Goal: Book appointment/travel/reservation

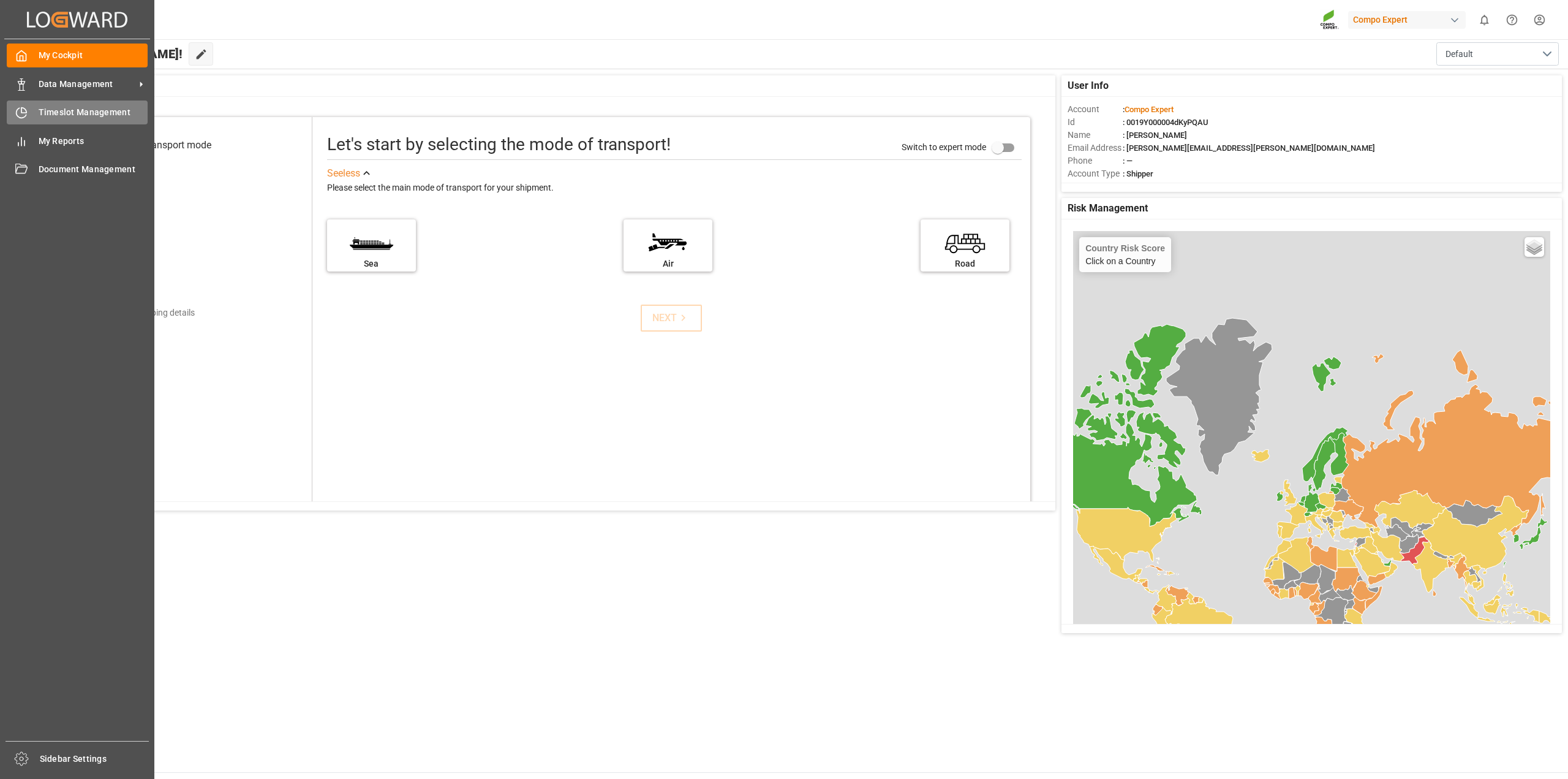
click at [30, 107] on div "Timeslot Management Timeslot Management" at bounding box center [77, 113] width 141 height 24
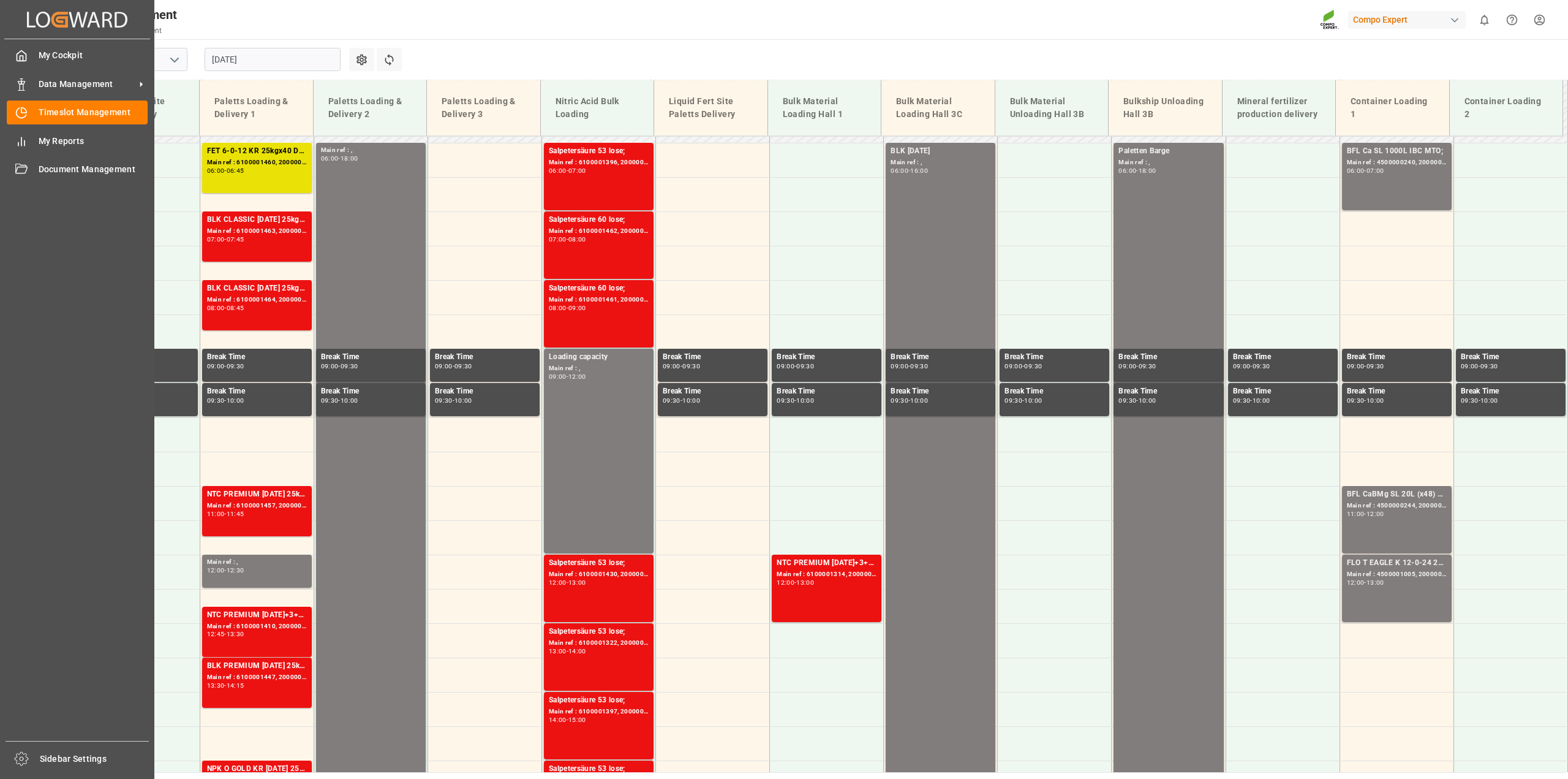
scroll to position [416, 0]
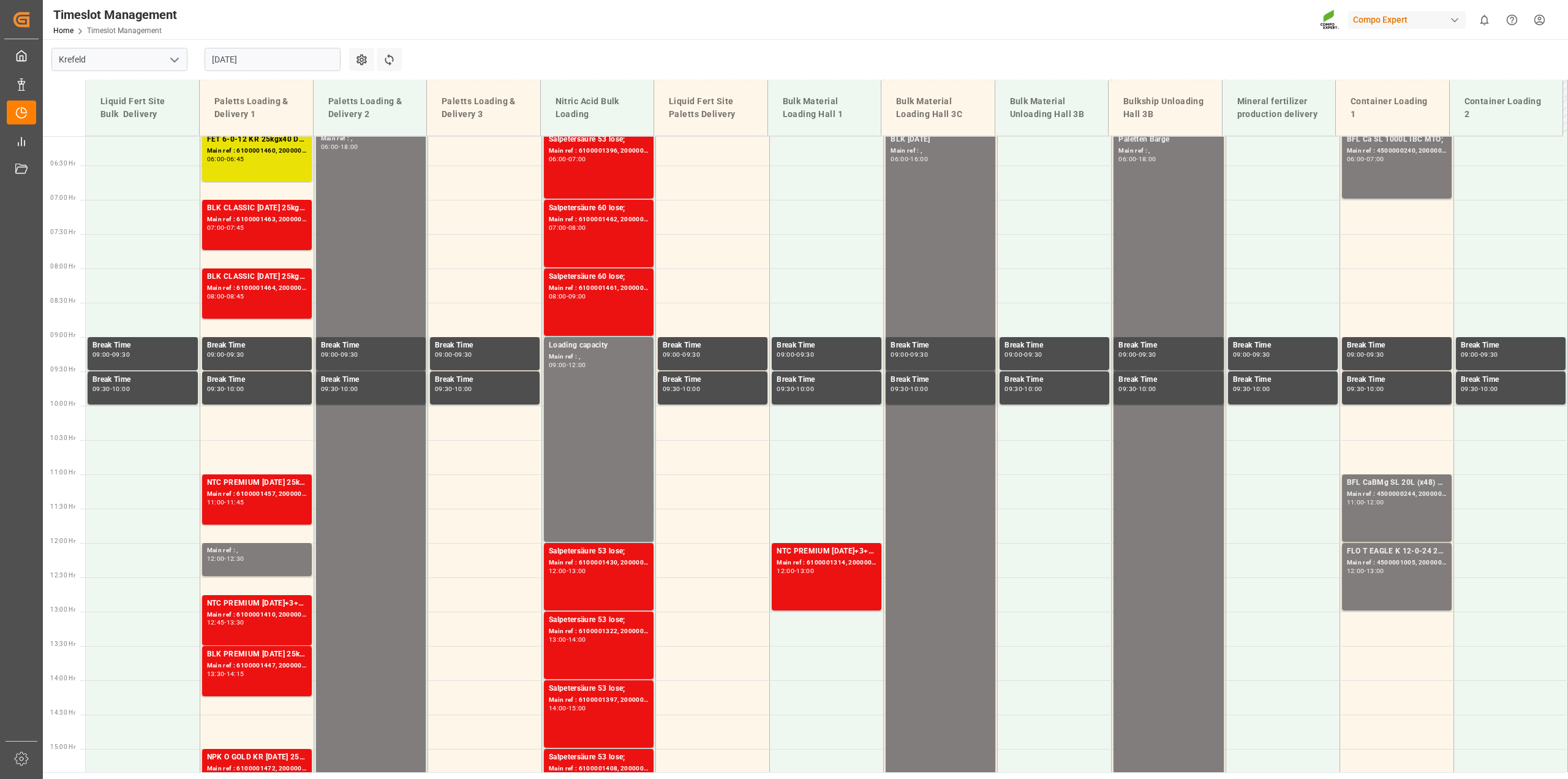
click at [330, 52] on input "29.08.2025" at bounding box center [273, 59] width 136 height 23
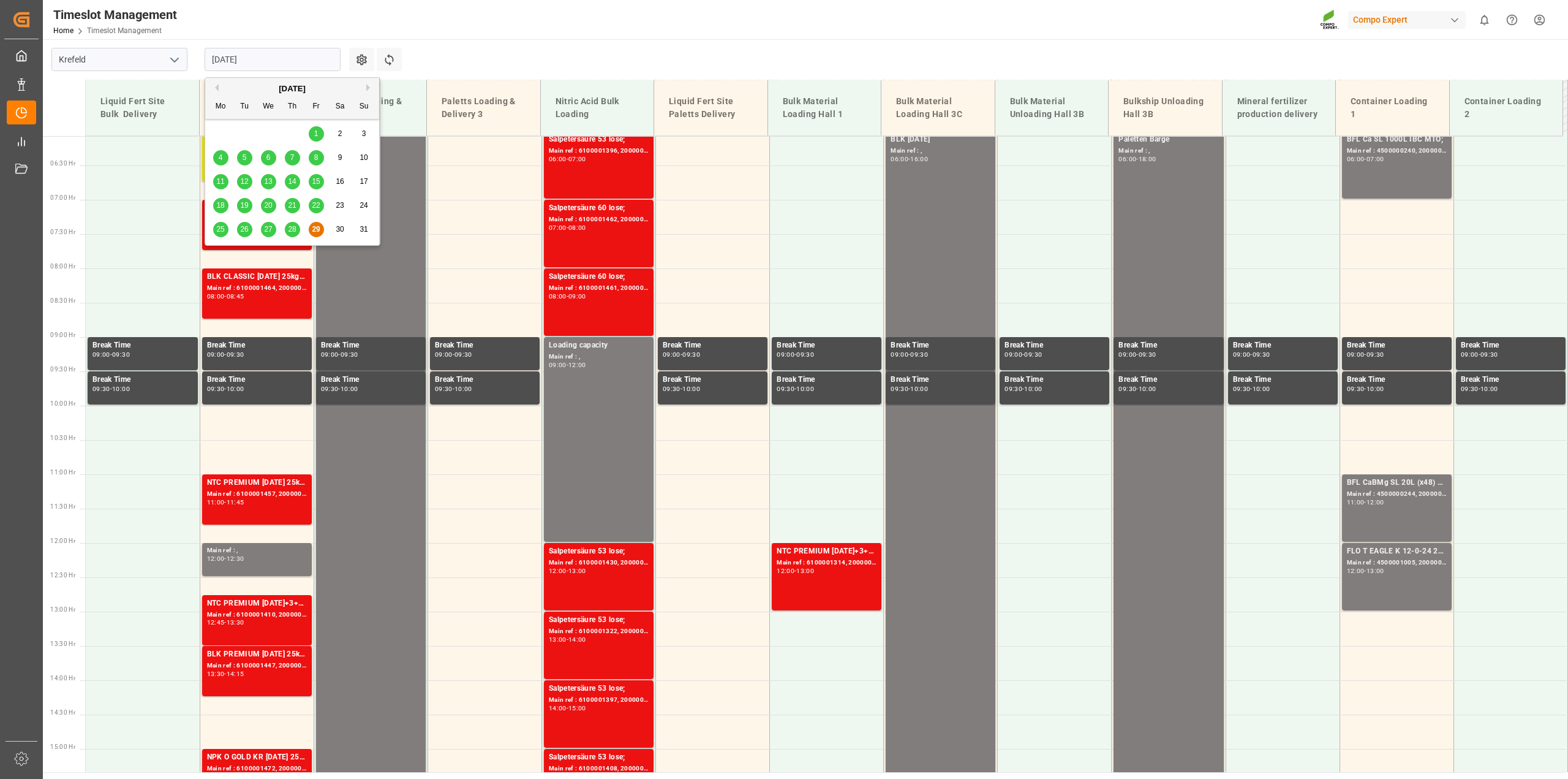
click at [370, 87] on button "Next Month" at bounding box center [369, 87] width 7 height 7
click at [220, 138] on span "1" at bounding box center [220, 134] width 4 height 9
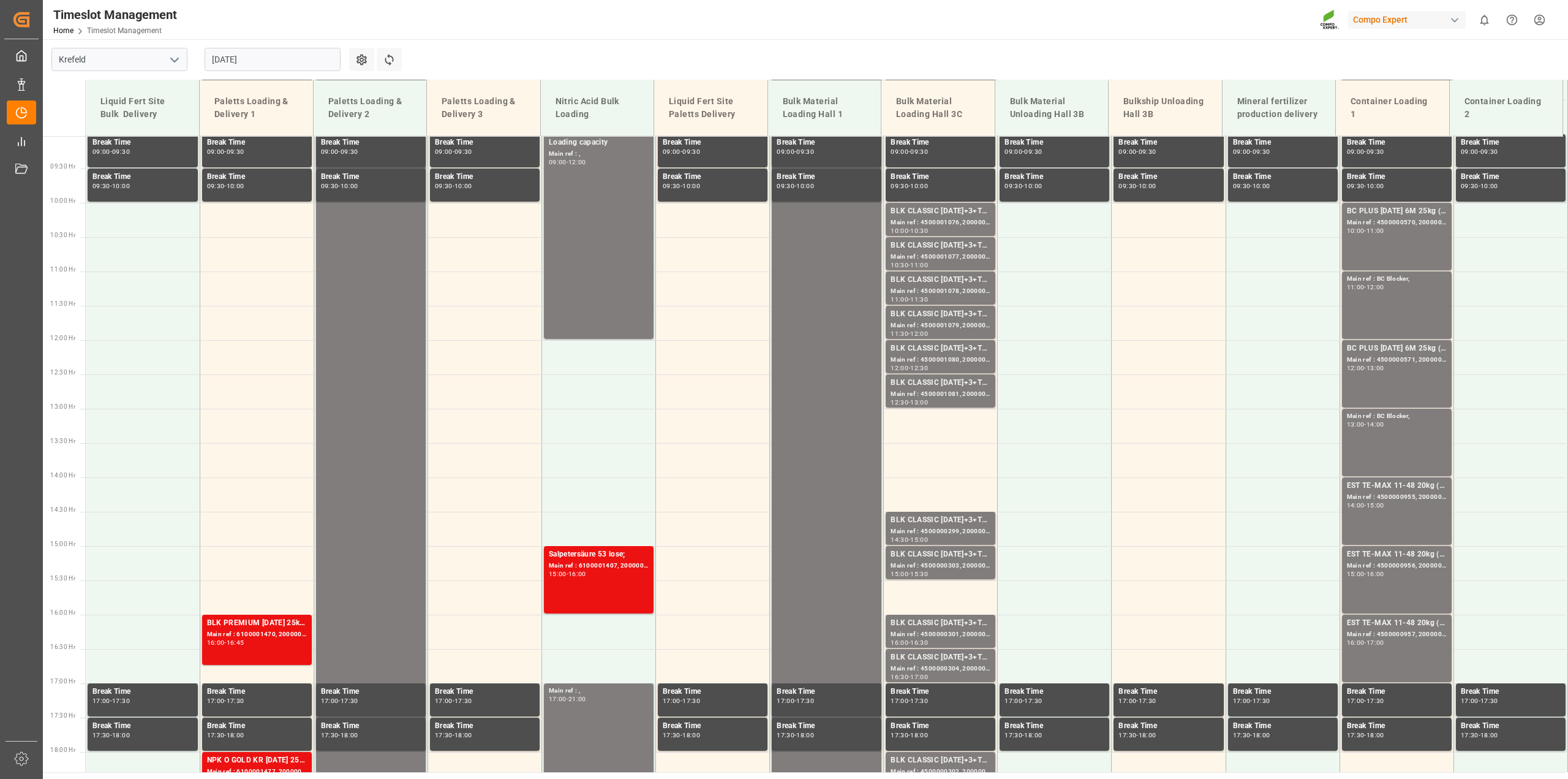
scroll to position [662, 0]
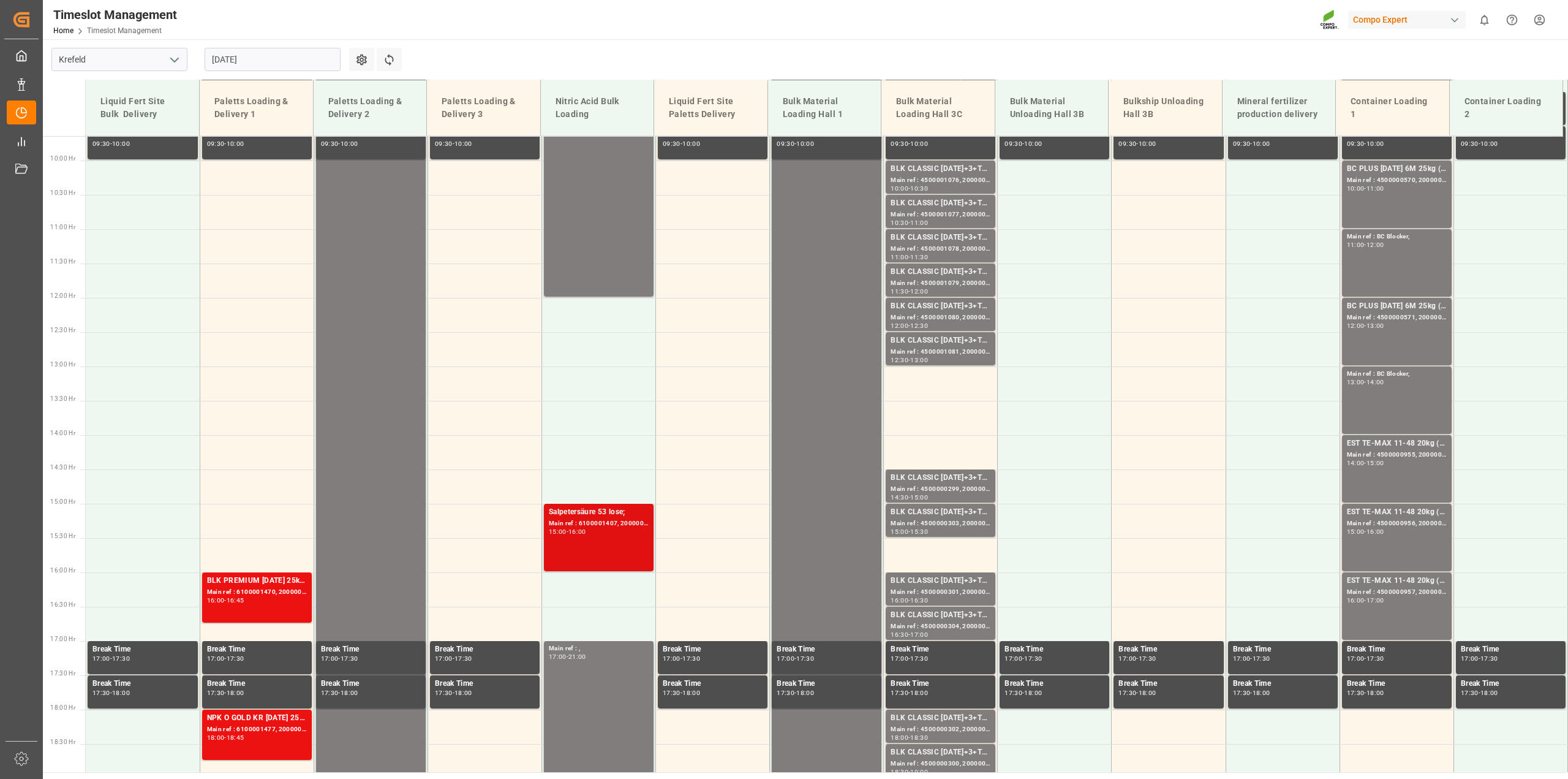
click at [618, 511] on div "Salpetersäure 53 lose;" at bounding box center [599, 513] width 100 height 13
click at [381, 62] on button "Refresh Time Slots" at bounding box center [389, 59] width 25 height 23
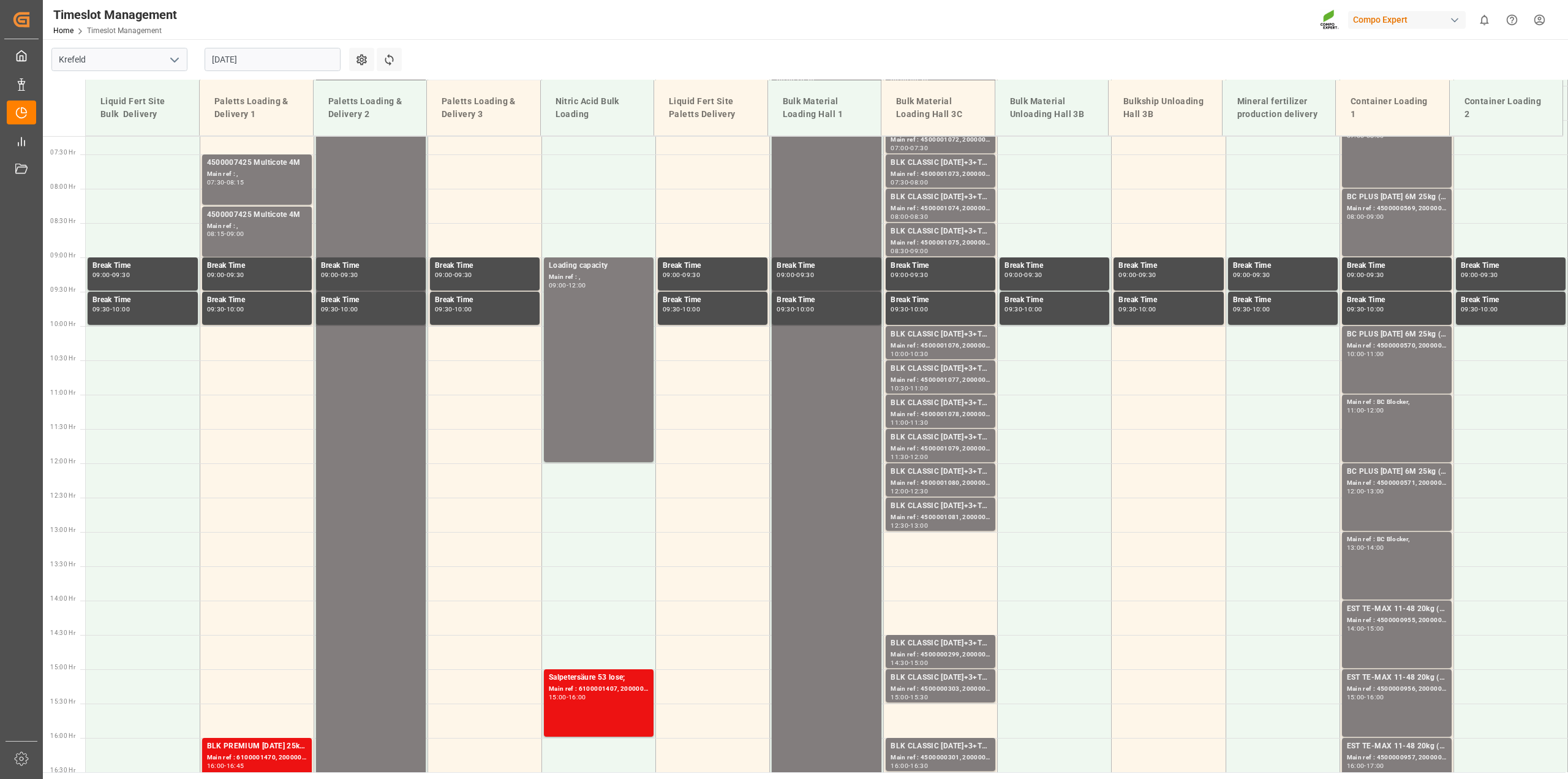
scroll to position [356, 0]
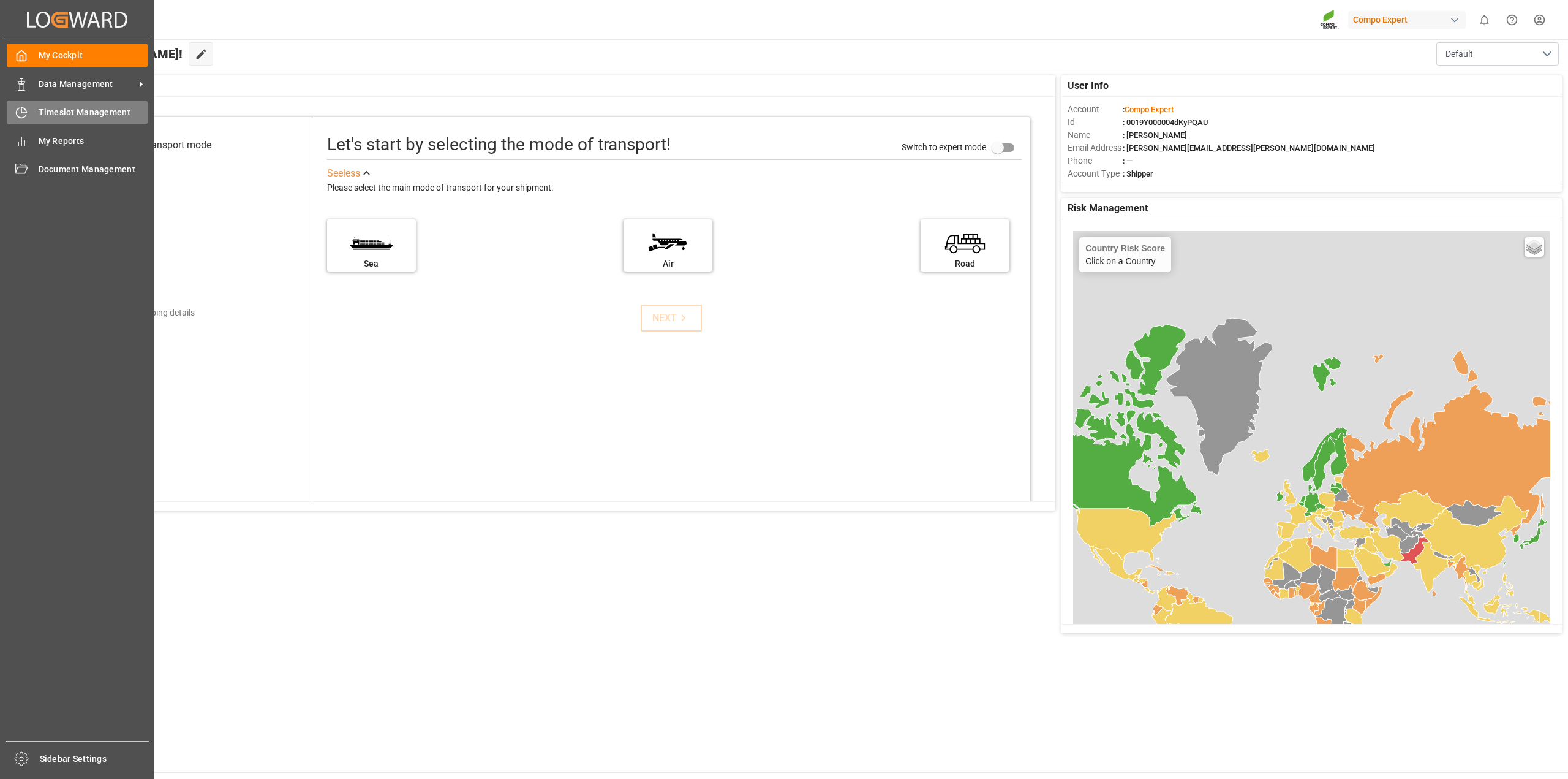
click at [57, 109] on span "Timeslot Management" at bounding box center [93, 113] width 109 height 13
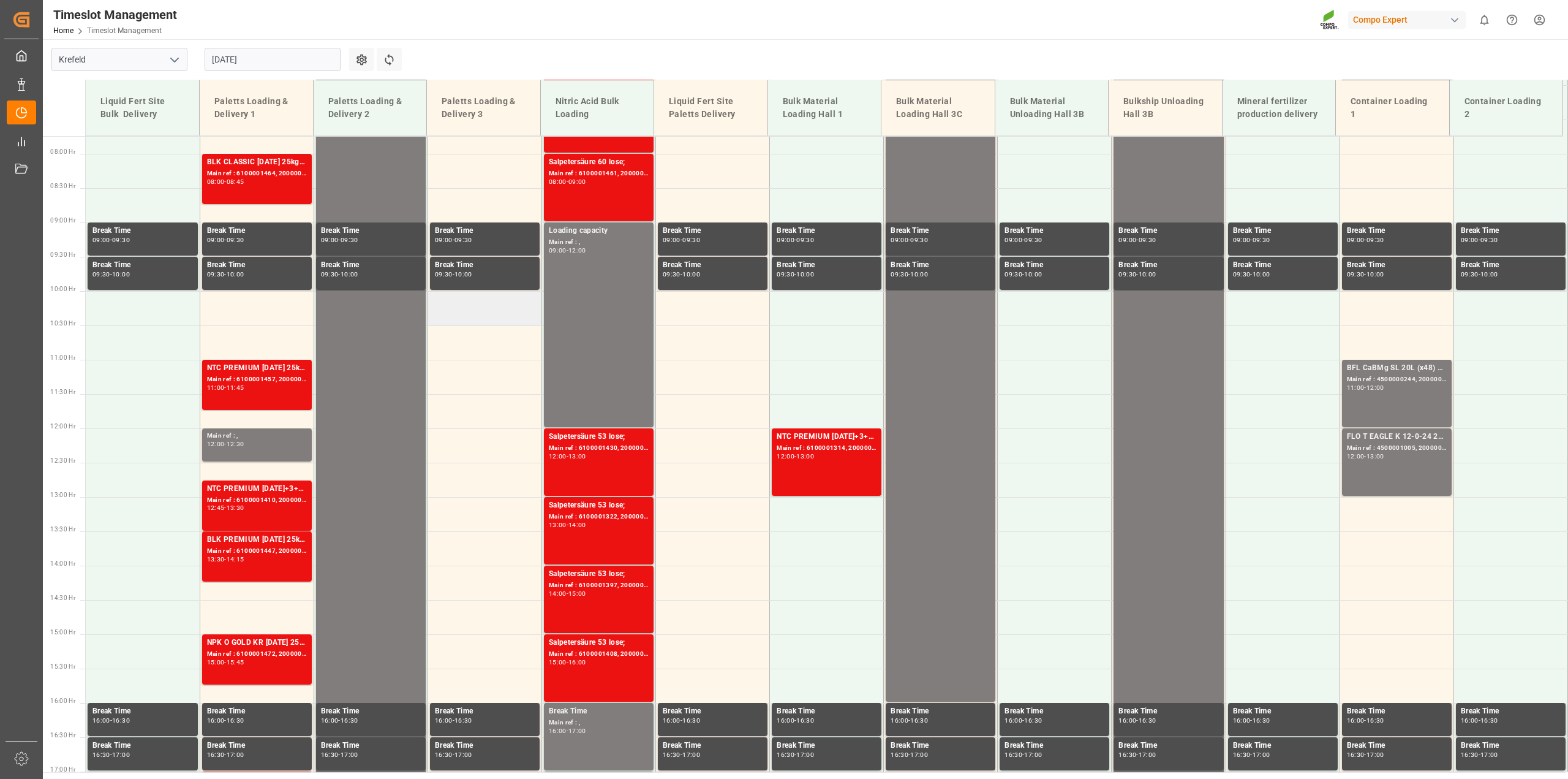
scroll to position [356, 0]
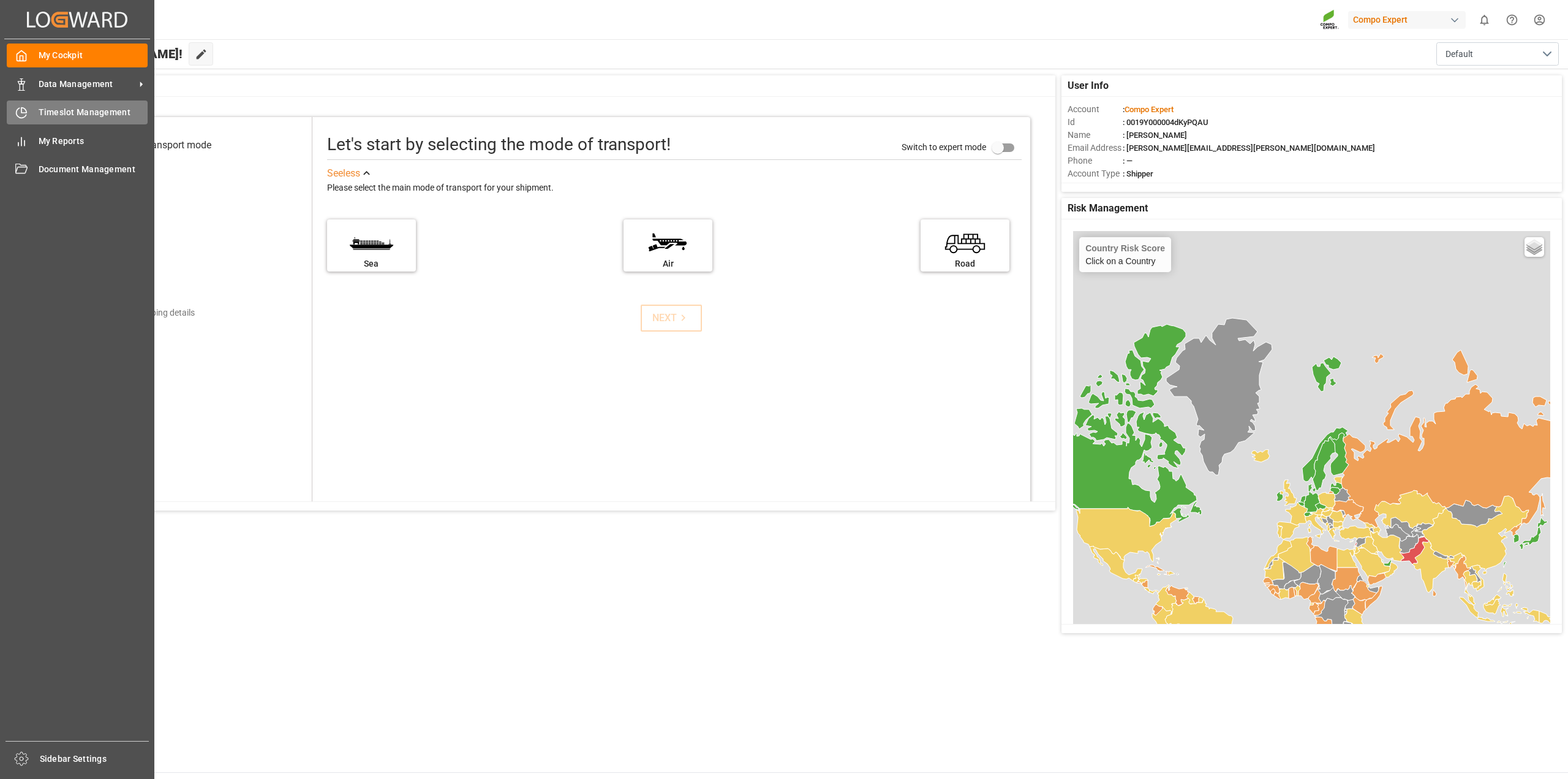
click at [23, 112] on icon at bounding box center [22, 113] width 12 height 13
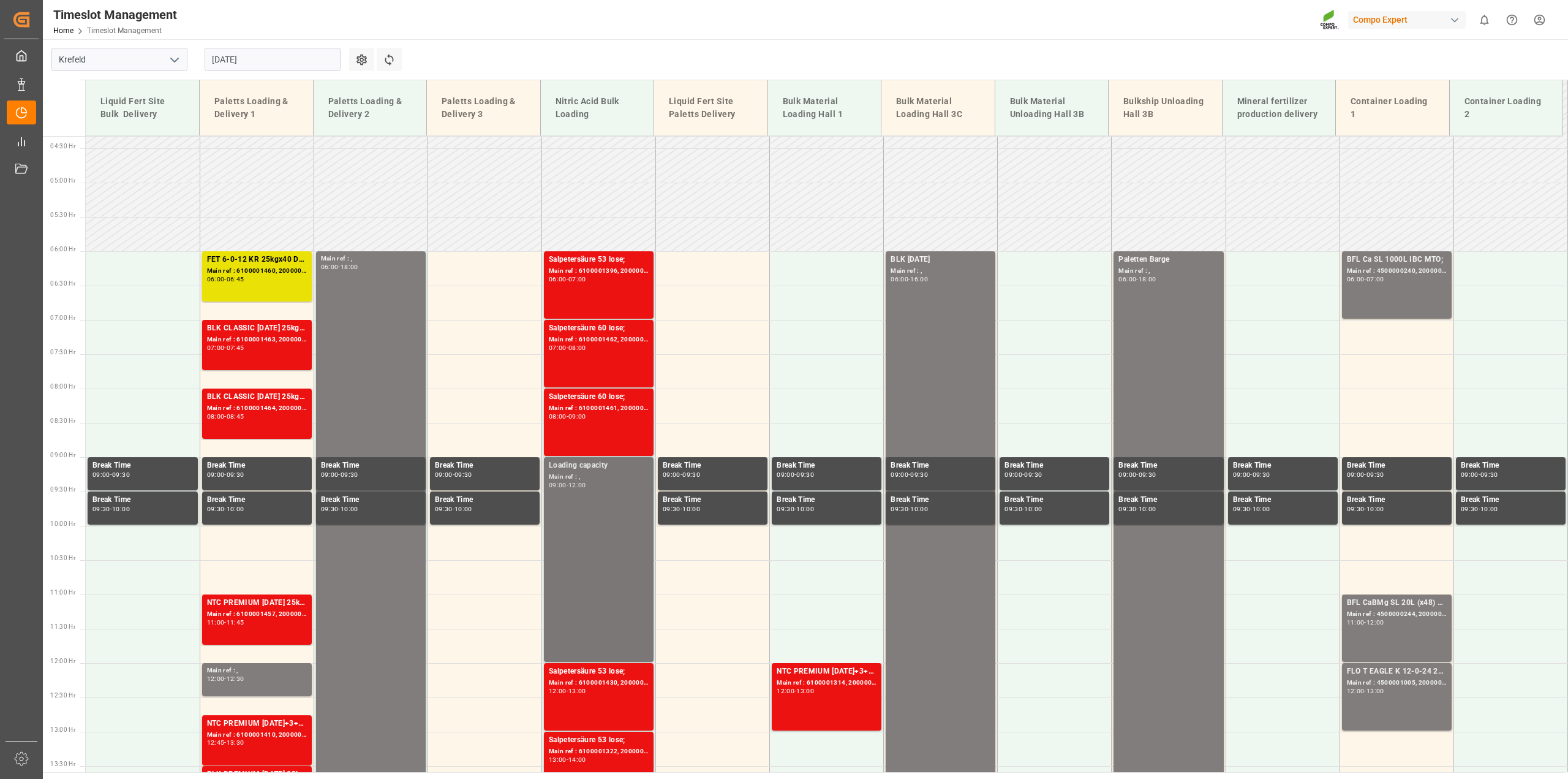
scroll to position [179, 0]
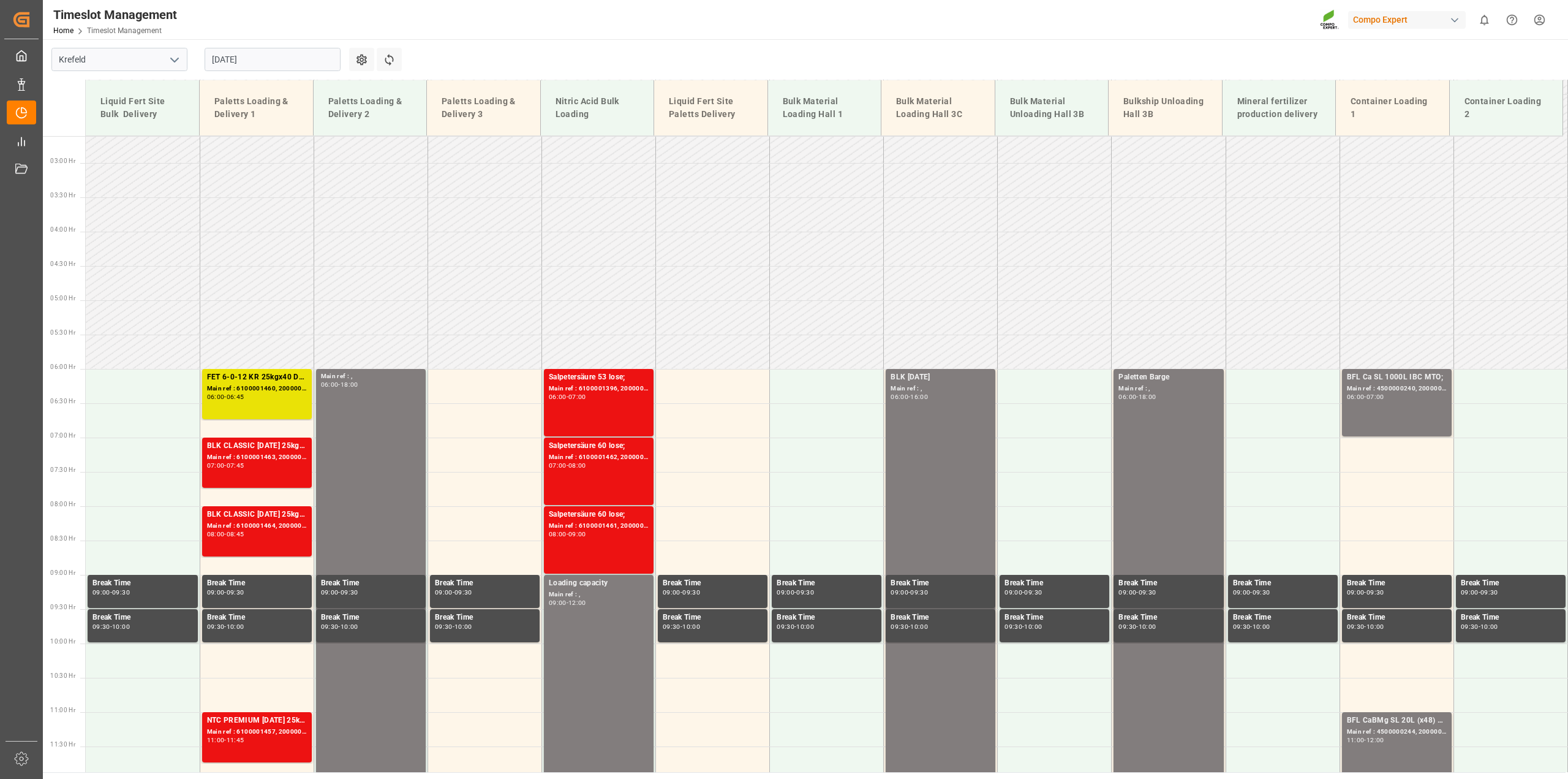
click at [322, 55] on input "29.08.2025" at bounding box center [273, 59] width 136 height 23
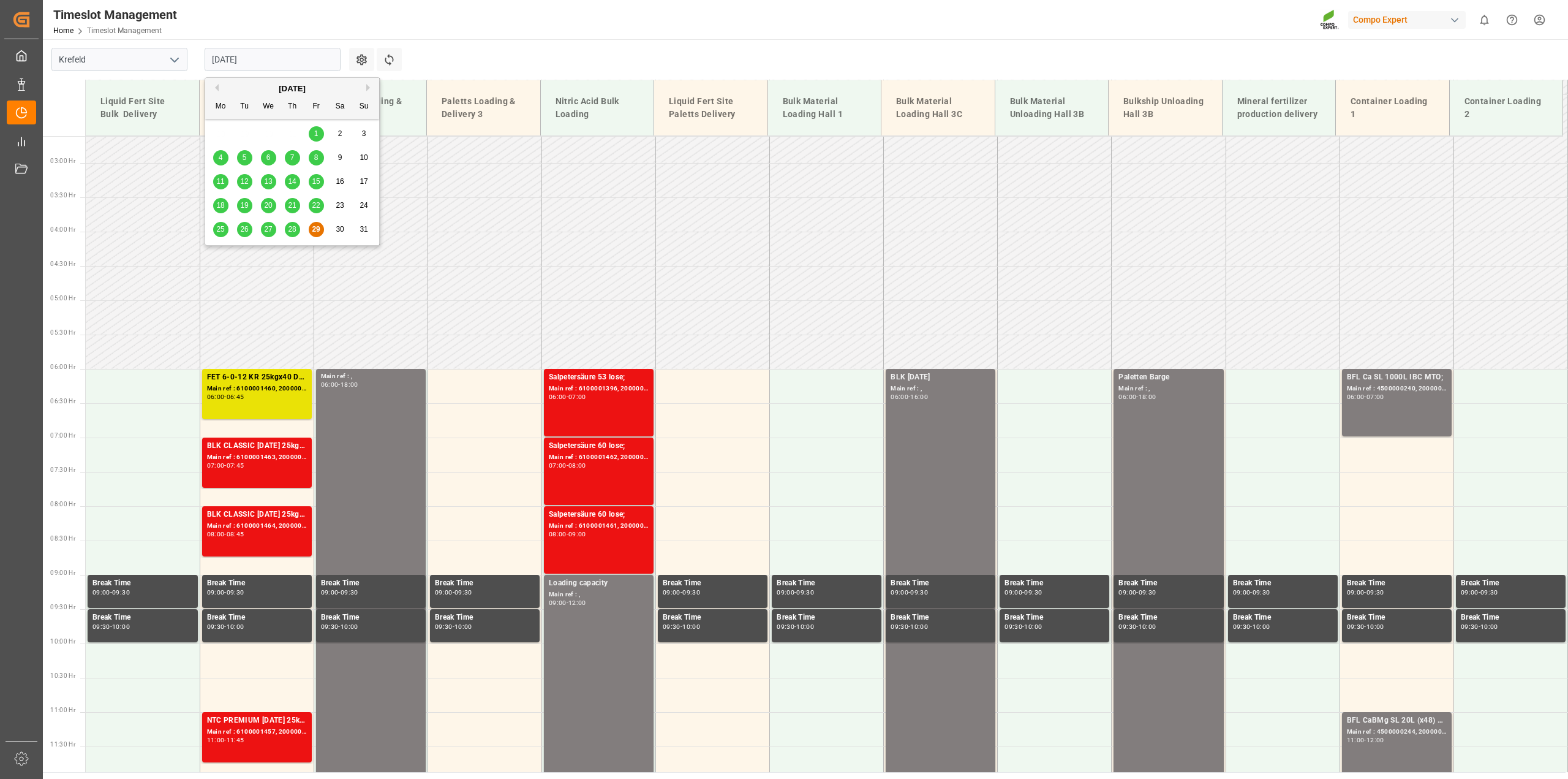
click at [363, 91] on div "August 2025" at bounding box center [292, 89] width 174 height 13
click at [362, 85] on div "August 2025" at bounding box center [292, 89] width 174 height 13
click at [372, 88] on button "Next Month" at bounding box center [369, 87] width 7 height 7
click at [220, 132] on span "1" at bounding box center [220, 134] width 4 height 9
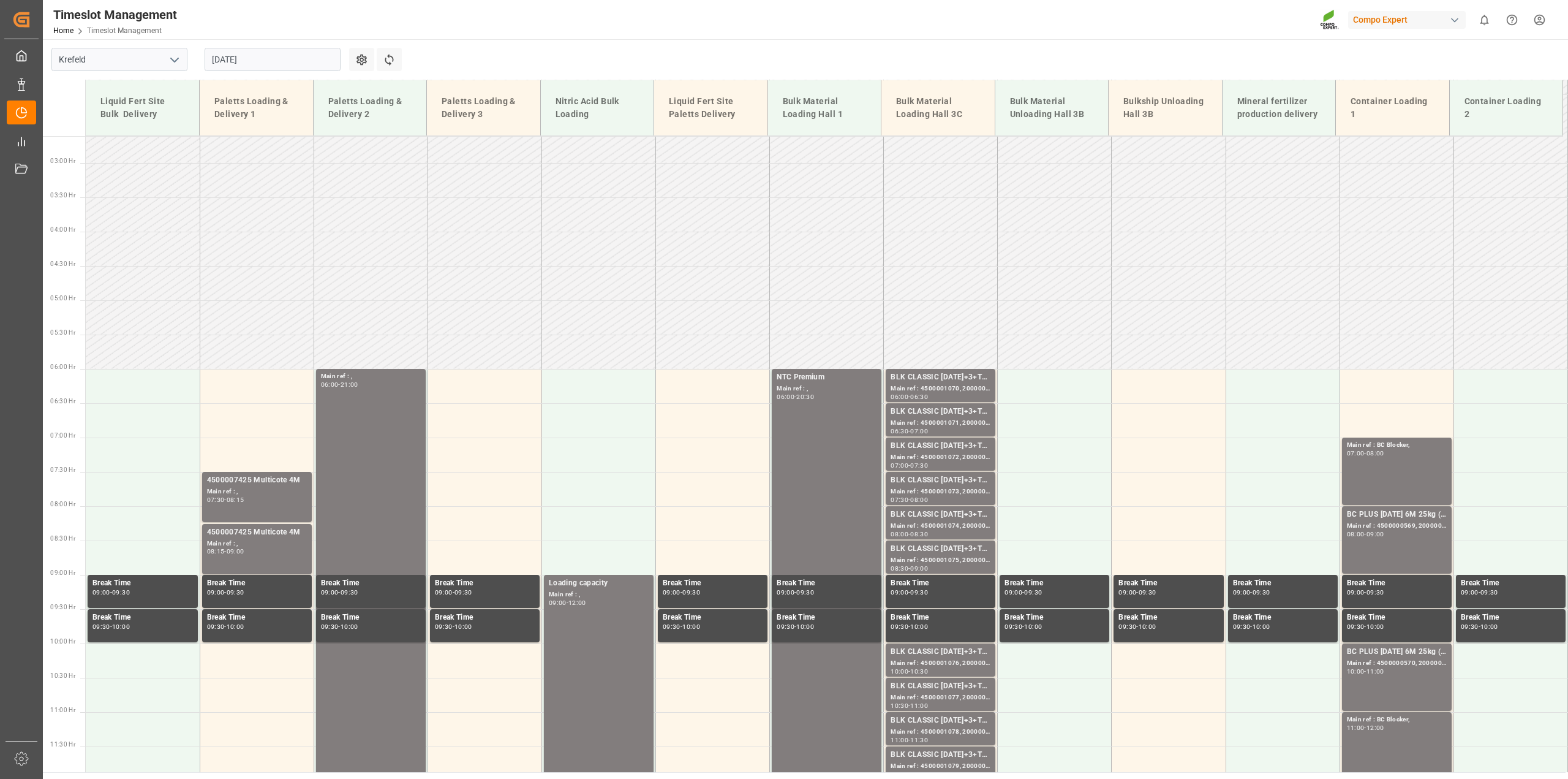
click at [331, 62] on input "01.09.2025" at bounding box center [273, 59] width 136 height 23
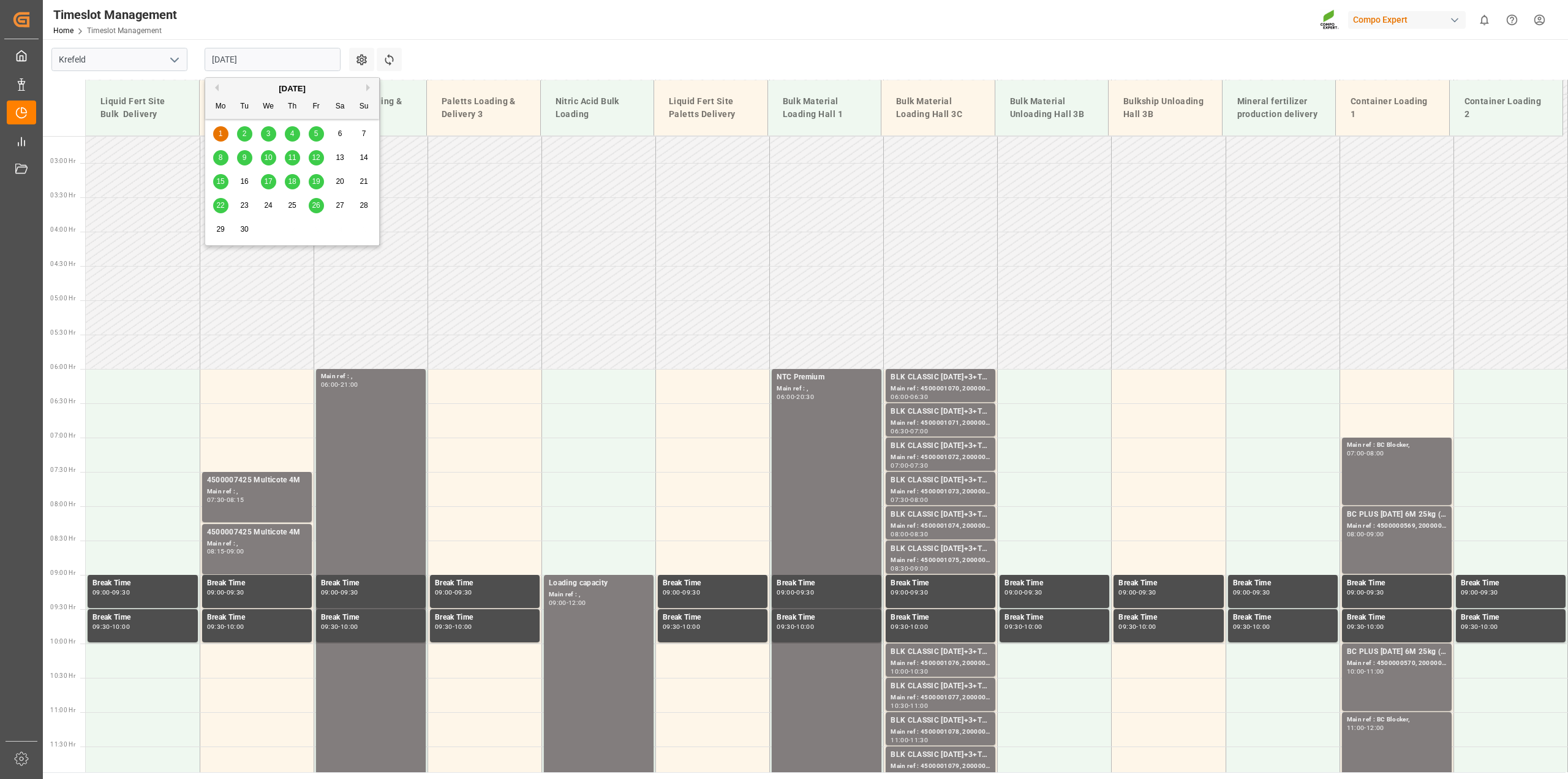
click at [218, 87] on button "Previous Month" at bounding box center [215, 87] width 7 height 7
click at [315, 229] on span "29" at bounding box center [315, 229] width 8 height 9
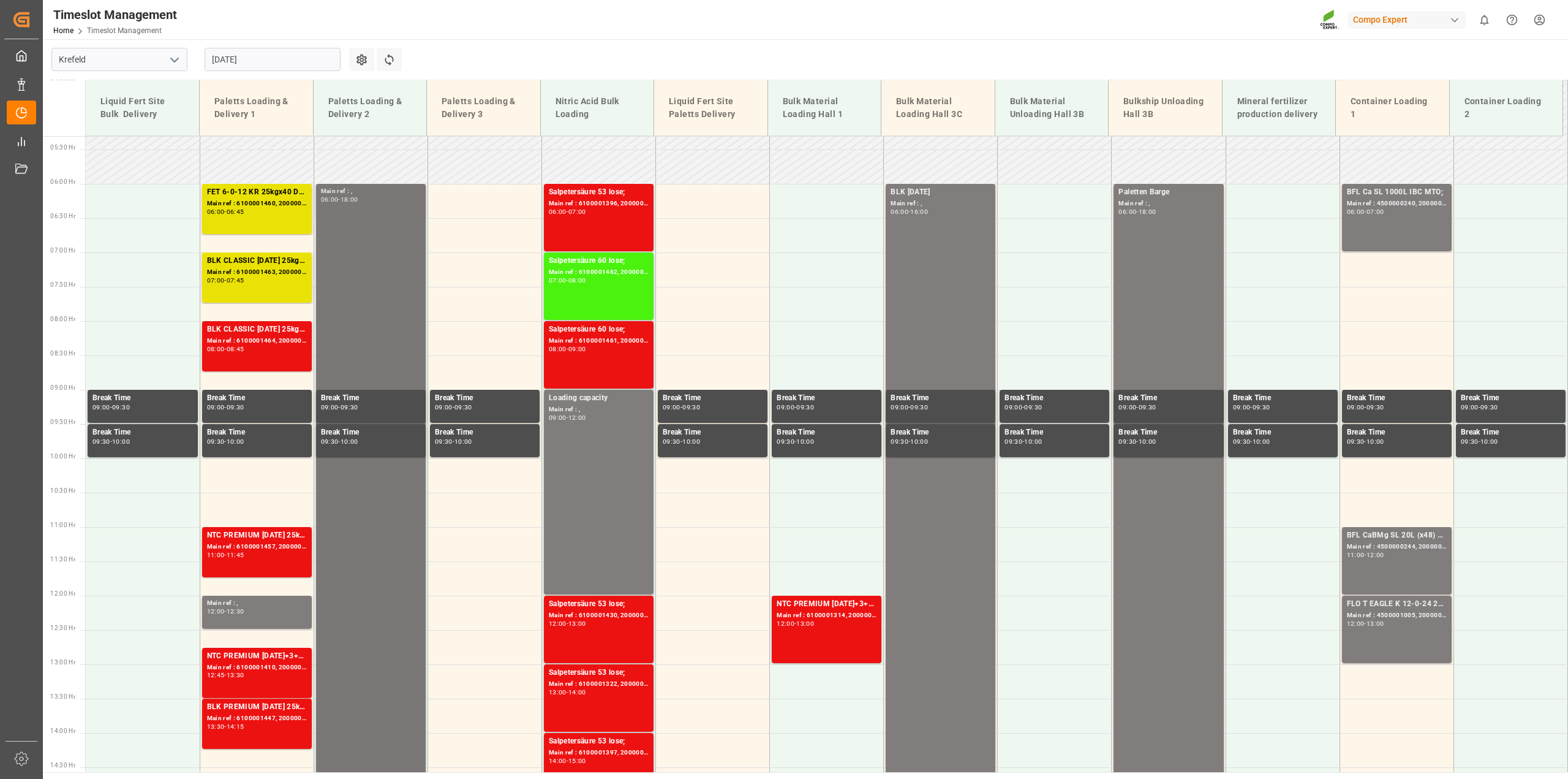
scroll to position [363, 0]
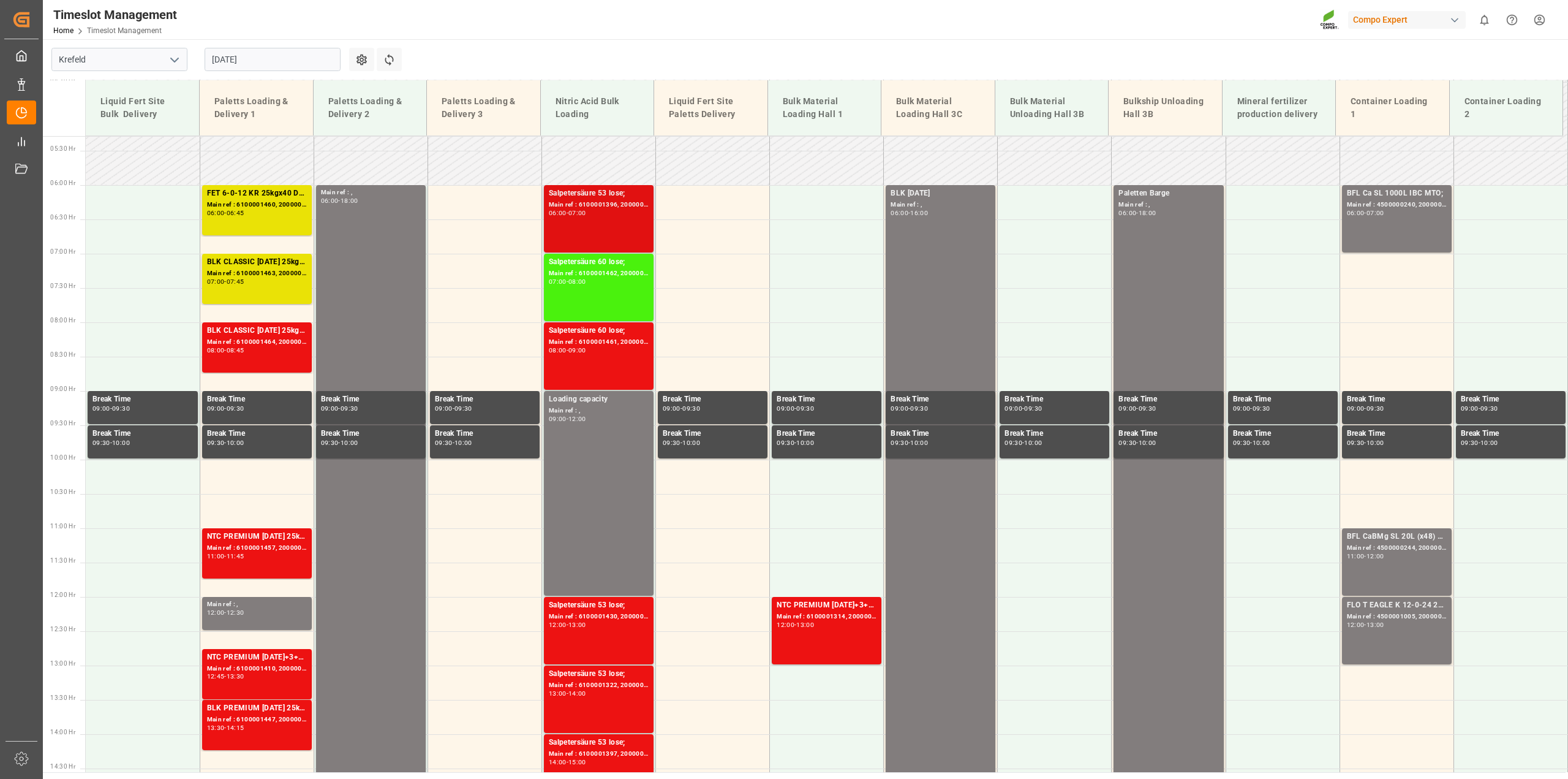
click at [640, 202] on div "Main ref : 6100001396, 2000001215;" at bounding box center [599, 205] width 100 height 10
click at [638, 342] on div "Main ref : 6100001461, 2000001280;" at bounding box center [599, 341] width 100 height 10
